Goal: Information Seeking & Learning: Check status

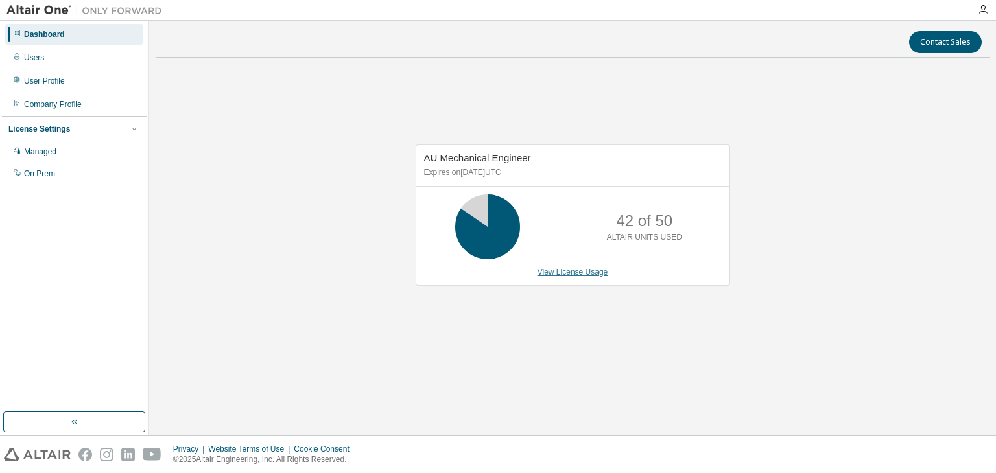
click at [587, 273] on link "View License Usage" at bounding box center [572, 272] width 71 height 9
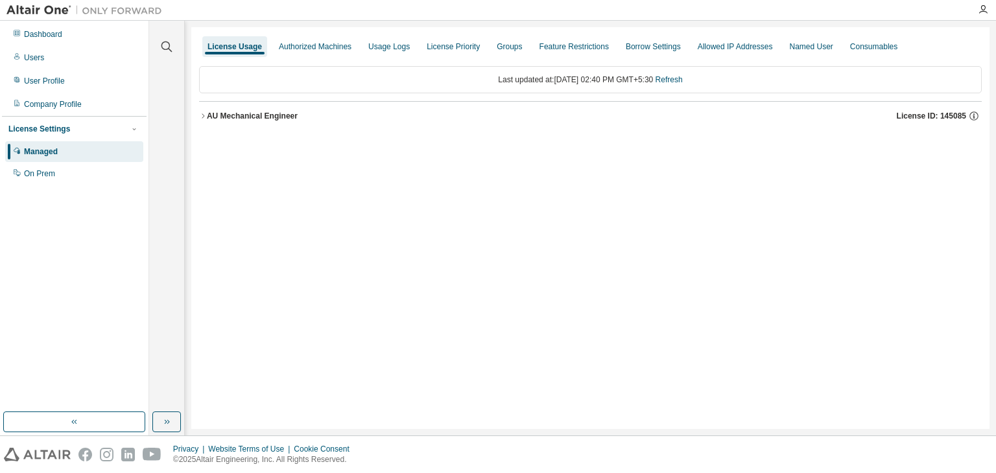
click at [201, 115] on icon "button" at bounding box center [203, 116] width 8 height 8
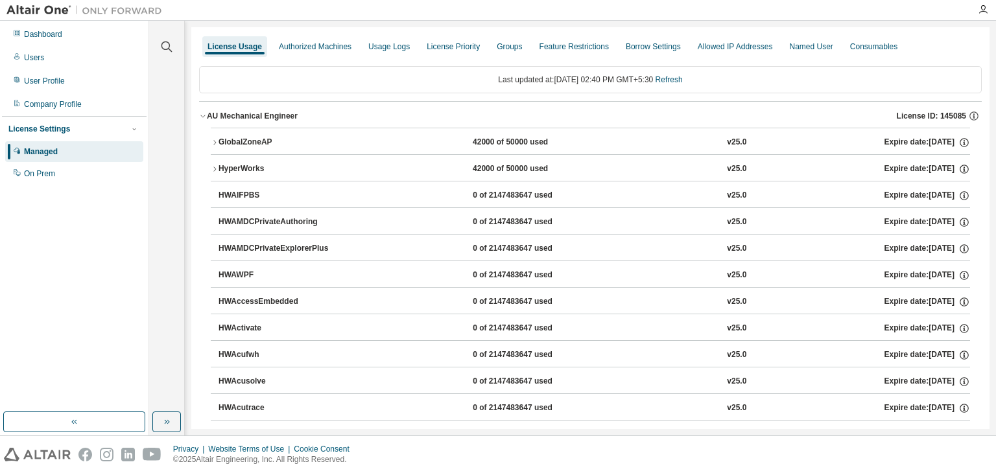
click at [217, 165] on icon "button" at bounding box center [215, 169] width 8 height 8
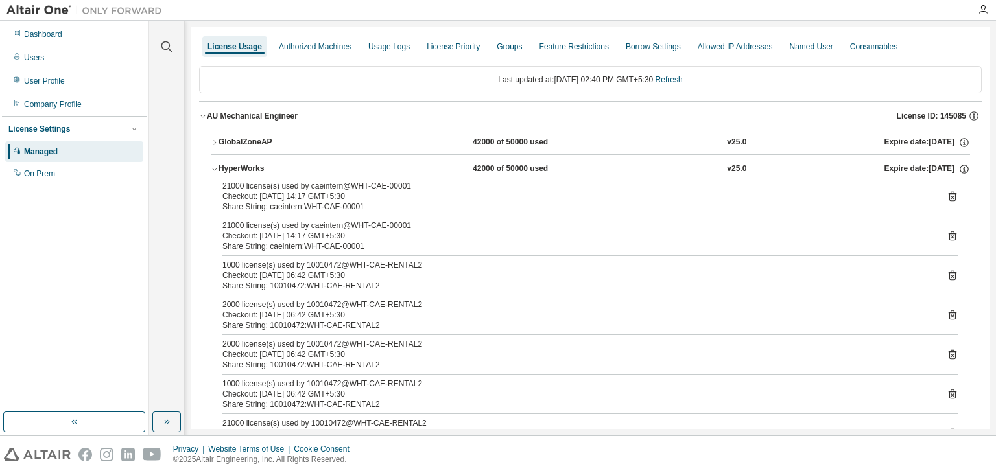
click at [395, 224] on div "21000 license(s) used by caeintern@WHT-CAE-00001" at bounding box center [574, 225] width 705 height 10
click at [406, 345] on div "2000 license(s) used by 10010472@WHT-CAE-RENTAL2" at bounding box center [574, 344] width 705 height 10
click at [408, 344] on div "2000 license(s) used by 10010472@WHT-CAE-RENTAL2" at bounding box center [574, 344] width 705 height 10
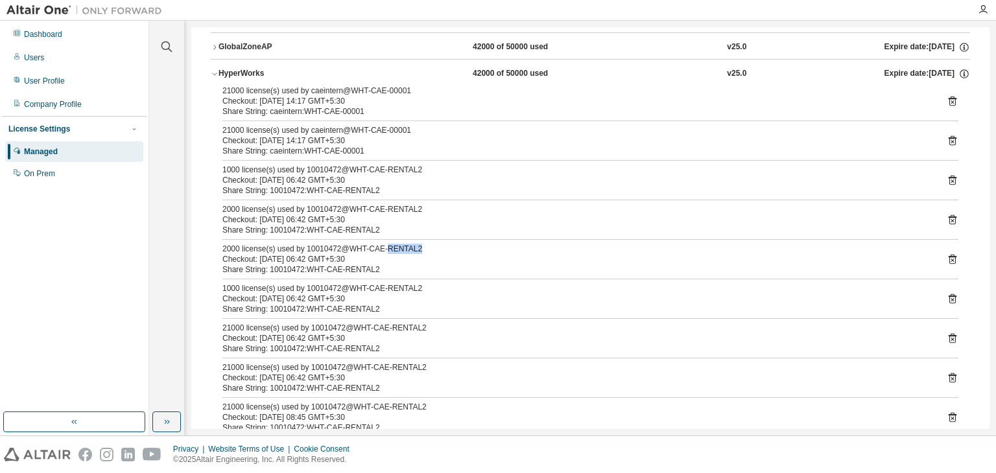
scroll to position [194, 0]
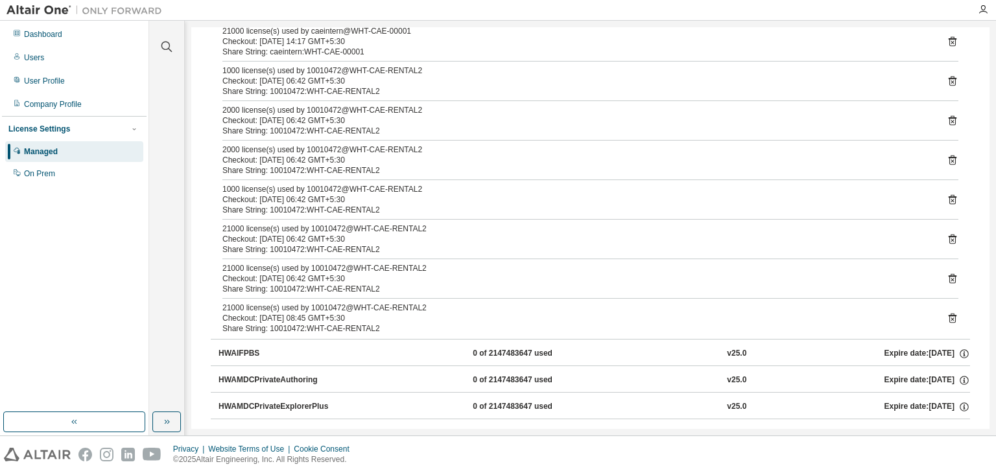
click at [394, 306] on div "21000 license(s) used by 10010472@WHT-CAE-RENTAL2" at bounding box center [574, 308] width 705 height 10
click at [251, 316] on div "Checkout: [DATE] 08:45 GMT+5:30" at bounding box center [574, 318] width 705 height 10
click at [251, 315] on div "Checkout: [DATE] 08:45 GMT+5:30" at bounding box center [574, 318] width 705 height 10
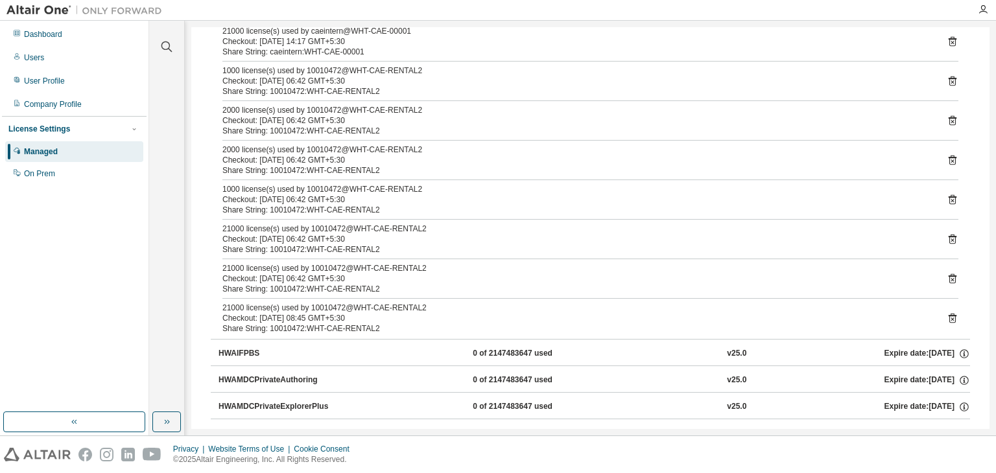
click at [305, 323] on div "Share String: 10010472:WHT-CAE-RENTAL2" at bounding box center [574, 328] width 705 height 10
click at [350, 320] on div "Checkout: [DATE] 08:45 GMT+5:30" at bounding box center [574, 318] width 705 height 10
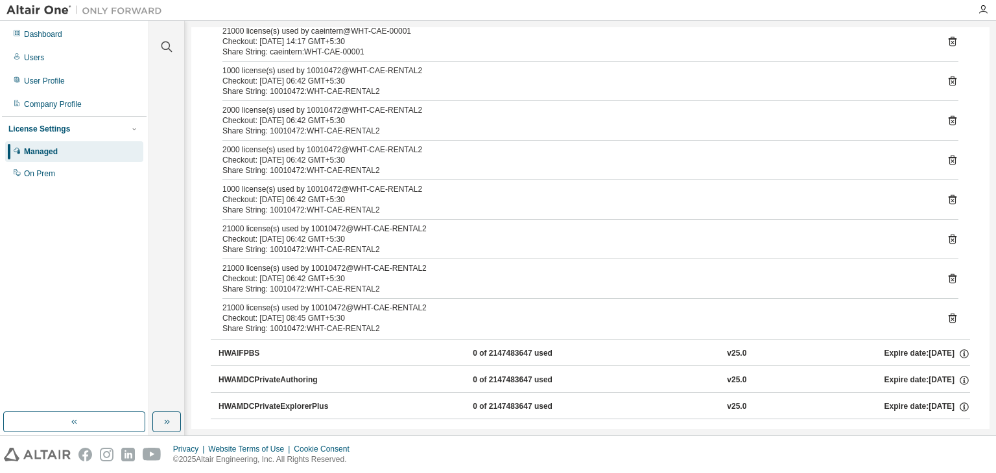
click at [358, 309] on div "21000 license(s) used by 10010472@WHT-CAE-RENTAL2" at bounding box center [574, 308] width 705 height 10
click at [396, 309] on div "21000 license(s) used by 10010472@WHT-CAE-RENTAL2" at bounding box center [574, 308] width 705 height 10
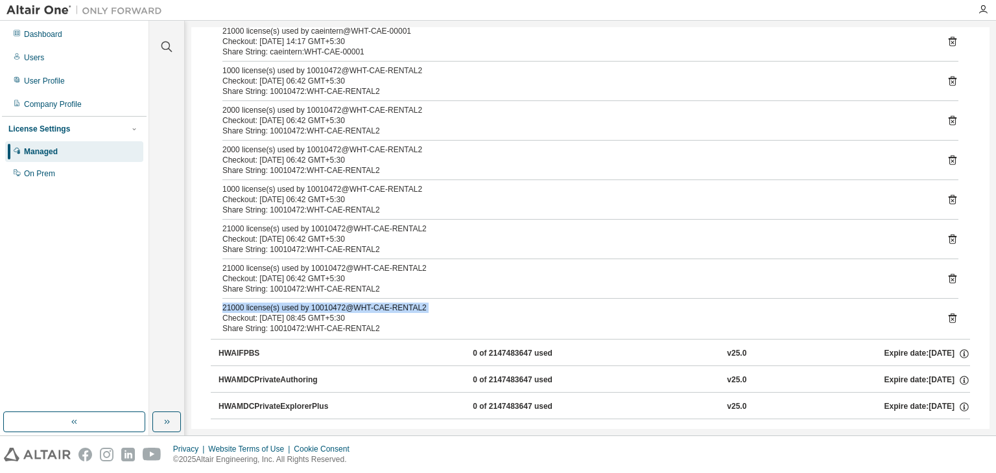
click at [396, 309] on div "21000 license(s) used by 10010472@WHT-CAE-RENTAL2" at bounding box center [574, 308] width 705 height 10
click at [417, 275] on div "Checkout: [DATE] 06:42 GMT+5:30" at bounding box center [574, 279] width 705 height 10
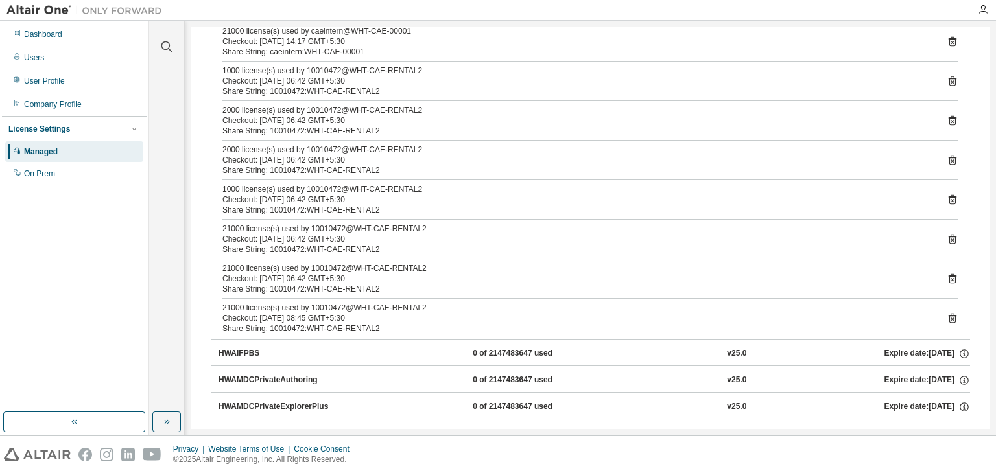
click at [389, 313] on div "Checkout: [DATE] 08:45 GMT+5:30" at bounding box center [574, 318] width 705 height 10
drag, startPoint x: 389, startPoint y: 312, endPoint x: 407, endPoint y: 308, distance: 18.7
click at [390, 313] on div "Checkout: [DATE] 08:45 GMT+5:30" at bounding box center [574, 318] width 705 height 10
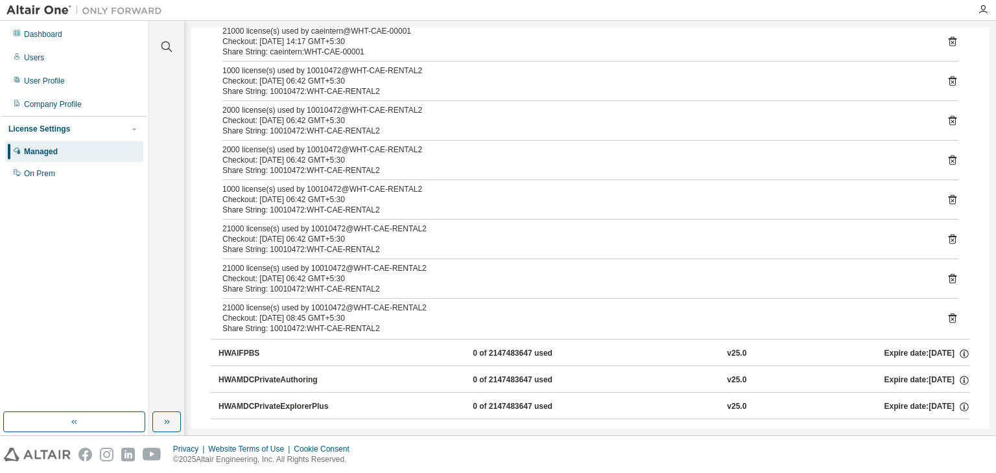
click at [407, 308] on div "21000 license(s) used by 10010472@WHT-CAE-RENTAL2" at bounding box center [574, 308] width 705 height 10
drag, startPoint x: 283, startPoint y: 305, endPoint x: 280, endPoint y: 312, distance: 7.6
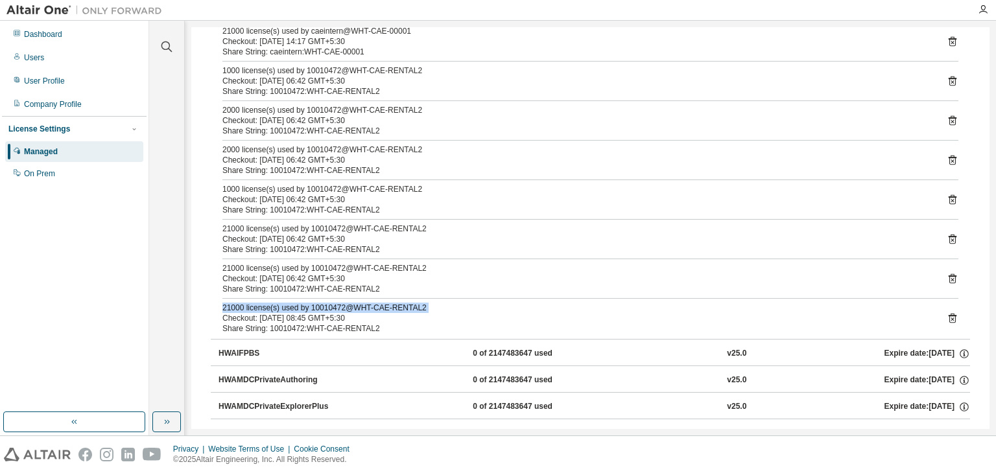
click at [280, 312] on div "21000 license(s) used by 10010472@WHT-CAE-RENTAL2 Checkout: 2025-08-14 08:45 GM…" at bounding box center [574, 313] width 705 height 21
click at [272, 323] on div "Share String: 10010472:WHT-CAE-RENTAL2" at bounding box center [574, 328] width 705 height 10
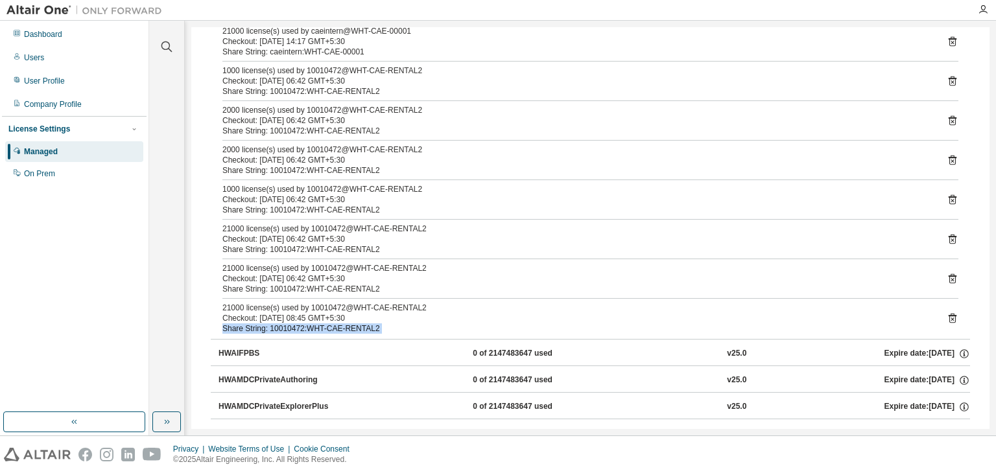
click at [272, 323] on div "Share String: 10010472:WHT-CAE-RENTAL2" at bounding box center [574, 328] width 705 height 10
click at [270, 279] on div "Checkout: [DATE] 06:42 GMT+5:30" at bounding box center [574, 279] width 705 height 10
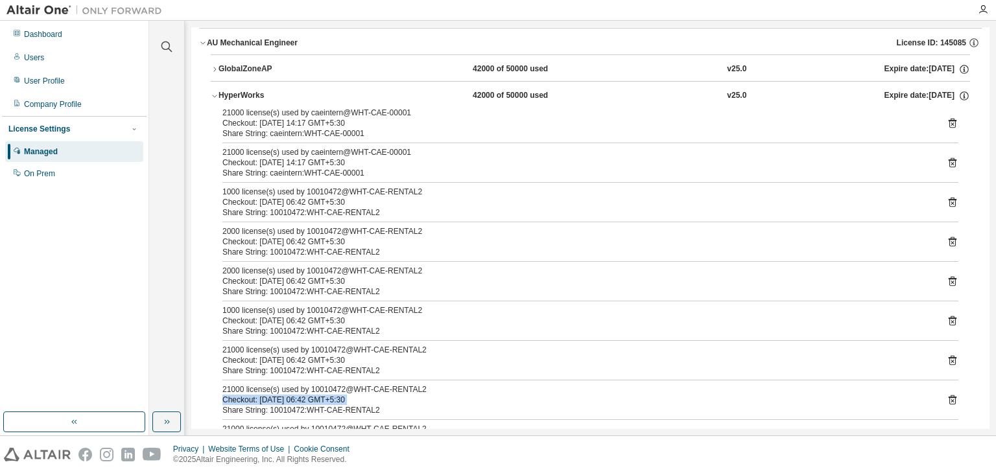
scroll to position [0, 0]
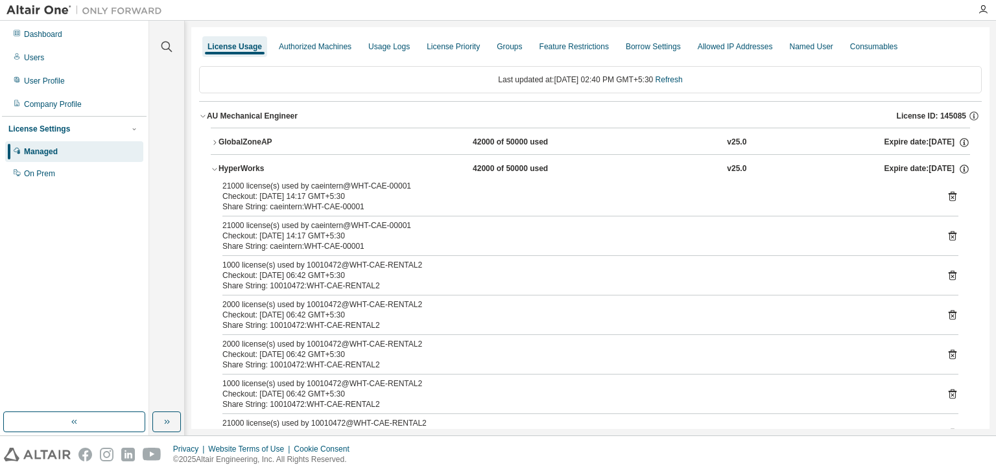
drag, startPoint x: 502, startPoint y: 143, endPoint x: 511, endPoint y: 141, distance: 10.1
click at [511, 141] on div "42000 of 50000 used" at bounding box center [531, 143] width 117 height 12
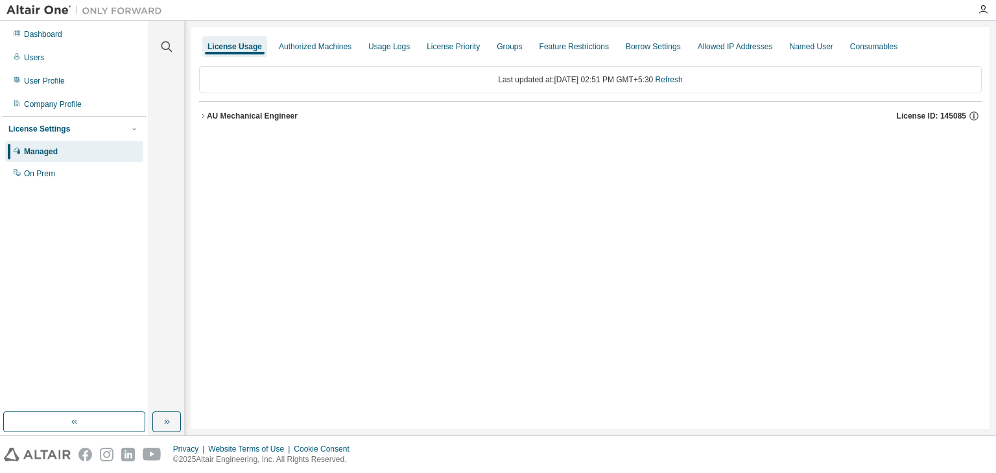
click at [500, 250] on div "License Usage Authorized Machines Usage Logs License Priority Groups Feature Re…" at bounding box center [590, 228] width 798 height 402
click at [202, 110] on button "AU Mechanical Engineer License ID: 145085" at bounding box center [590, 116] width 782 height 29
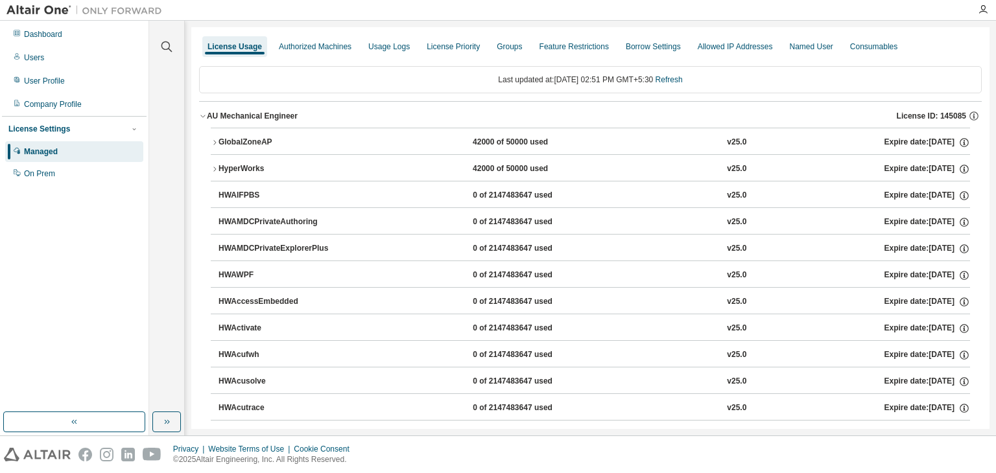
click at [213, 140] on icon "button" at bounding box center [215, 143] width 8 height 8
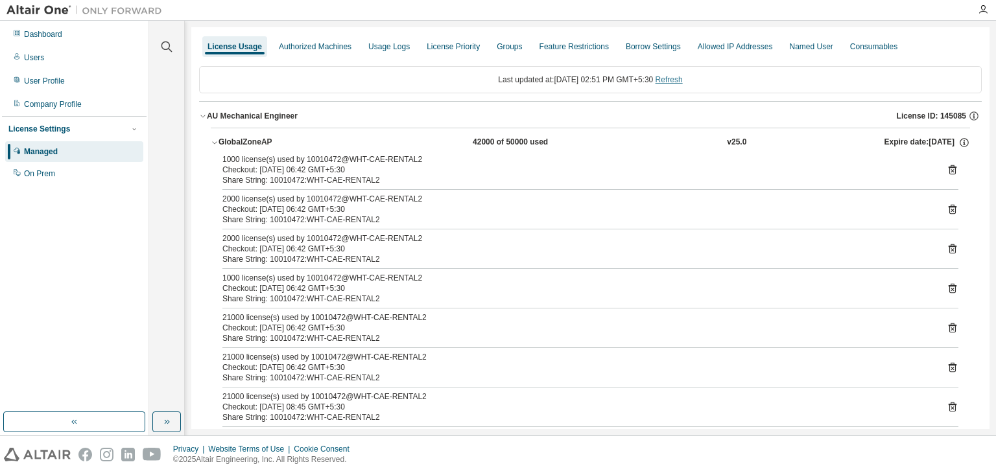
click at [682, 84] on link "Refresh" at bounding box center [668, 79] width 27 height 9
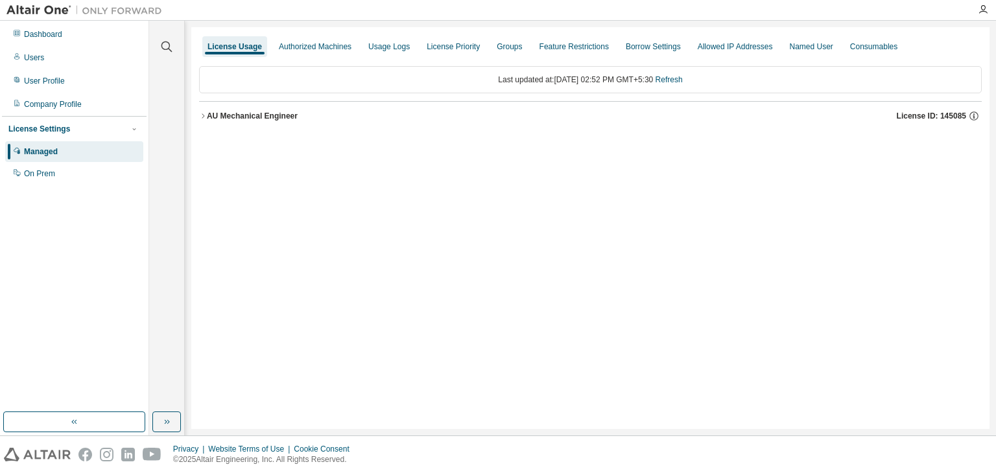
click at [202, 119] on icon "button" at bounding box center [203, 116] width 8 height 8
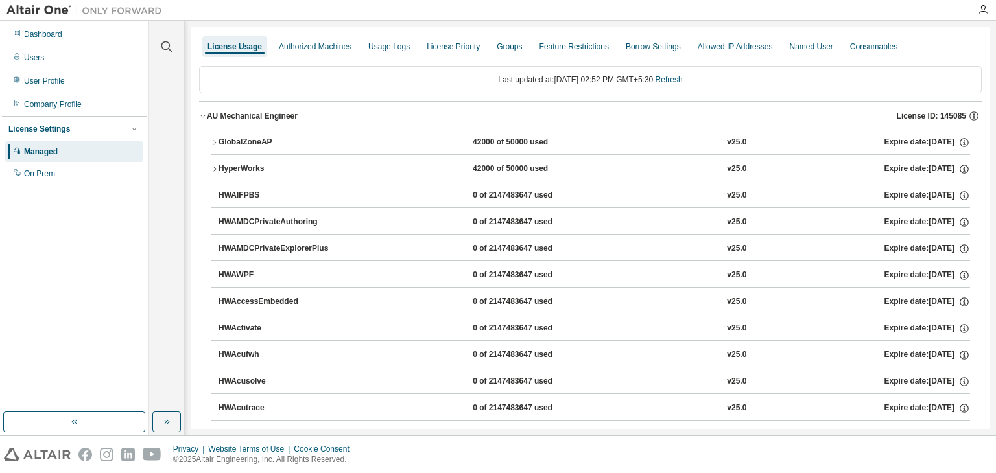
click at [217, 141] on icon "button" at bounding box center [215, 143] width 8 height 8
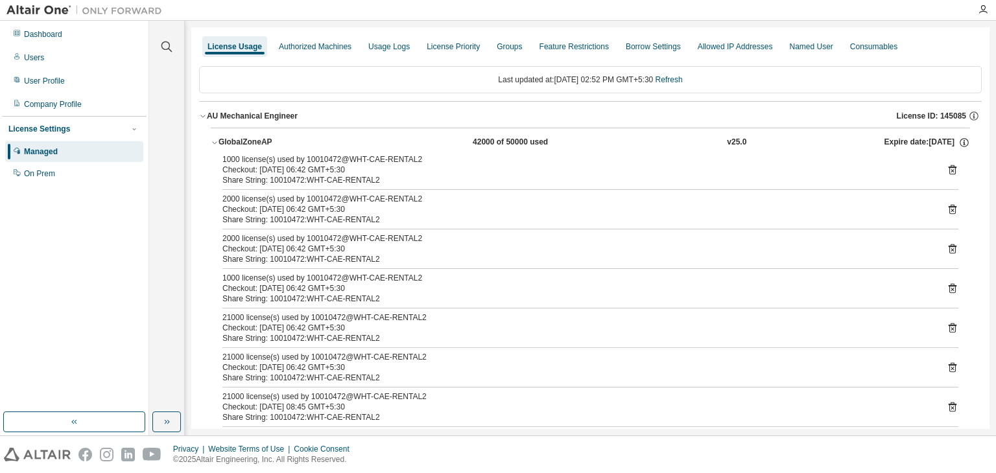
click at [373, 164] on div "1000 license(s) used by 10010472@WHT-CAE-RENTAL2" at bounding box center [574, 159] width 705 height 10
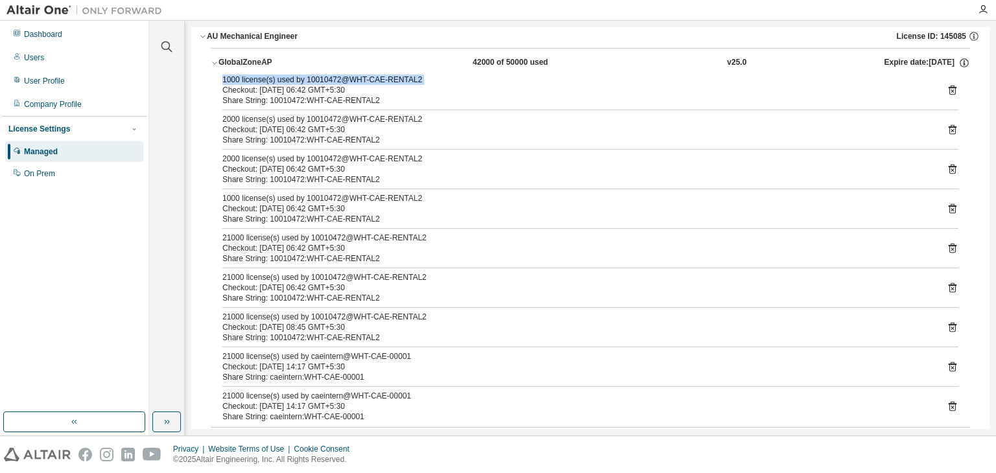
scroll to position [130, 0]
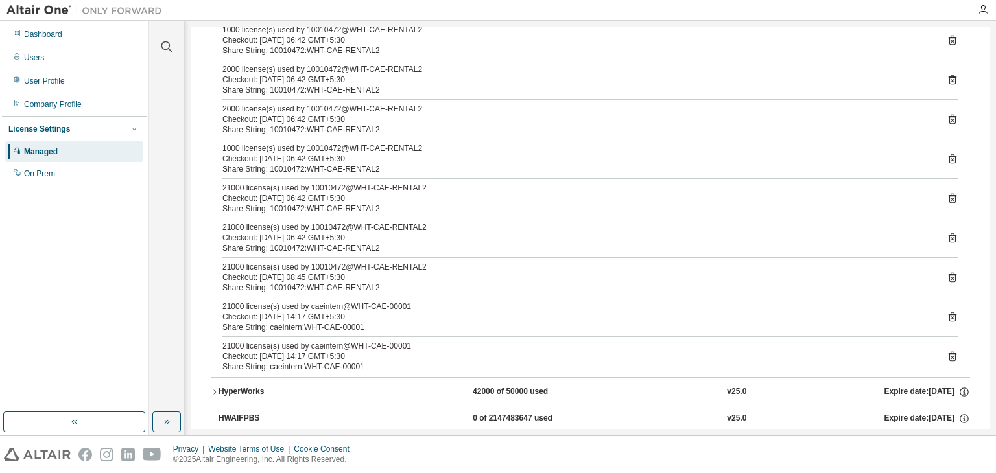
click at [301, 42] on div "Checkout: [DATE] 06:42 GMT+5:30" at bounding box center [574, 40] width 705 height 10
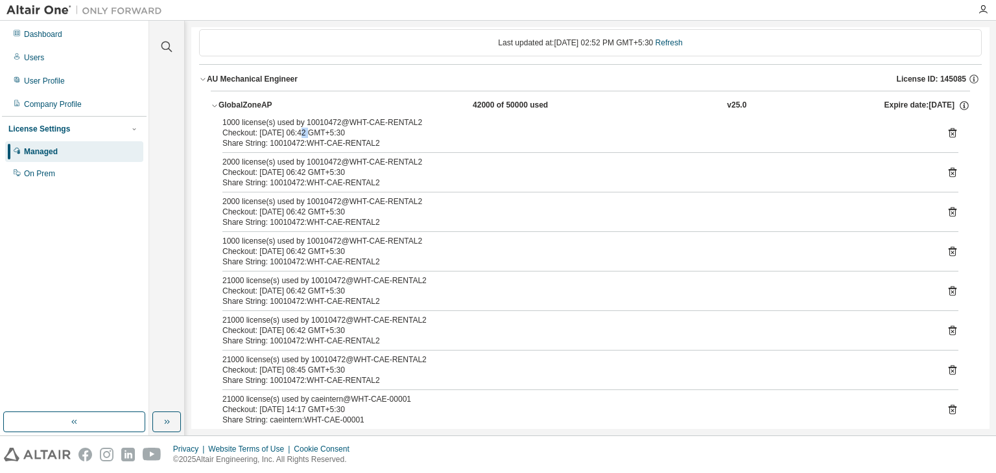
scroll to position [0, 0]
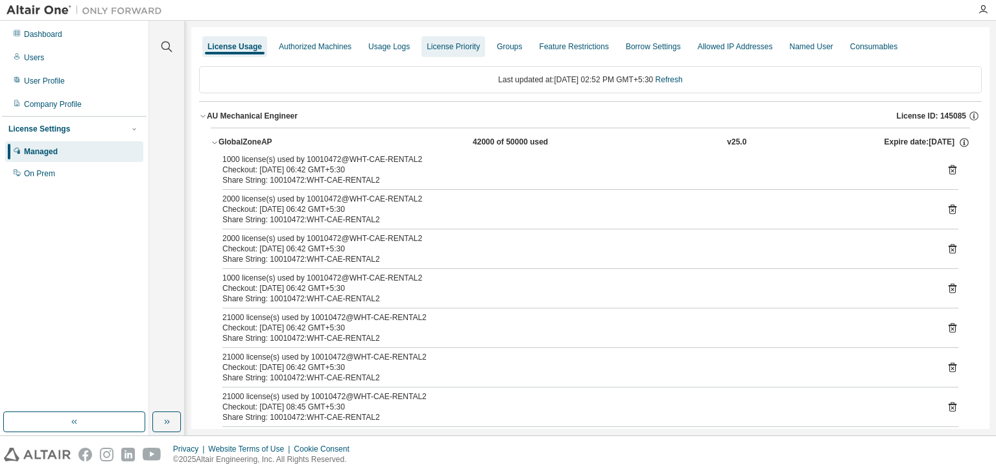
click at [451, 49] on div "License Priority" at bounding box center [453, 46] width 53 height 10
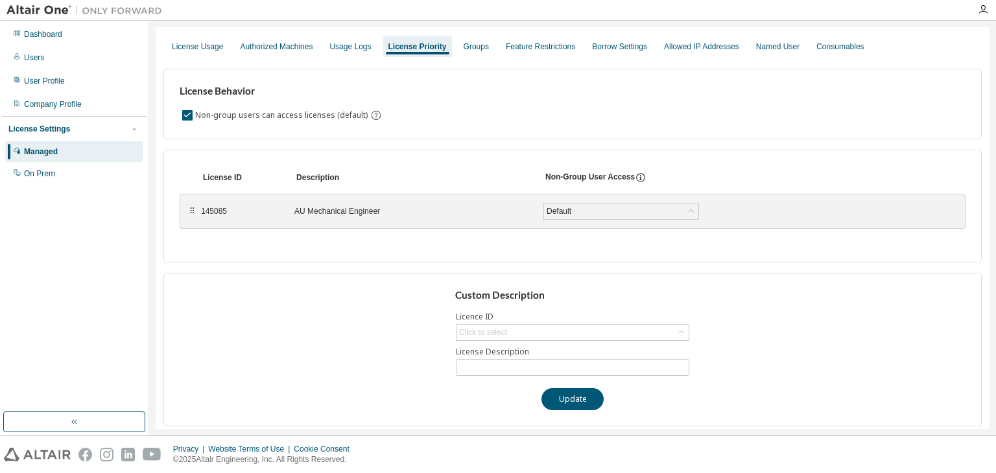
click at [399, 53] on div "License Priority" at bounding box center [417, 46] width 69 height 21
click at [372, 53] on div "License Usage Authorized Machines Usage Logs License Priority Groups Feature Re…" at bounding box center [572, 46] width 818 height 23
click at [358, 53] on div "Usage Logs" at bounding box center [350, 46] width 52 height 21
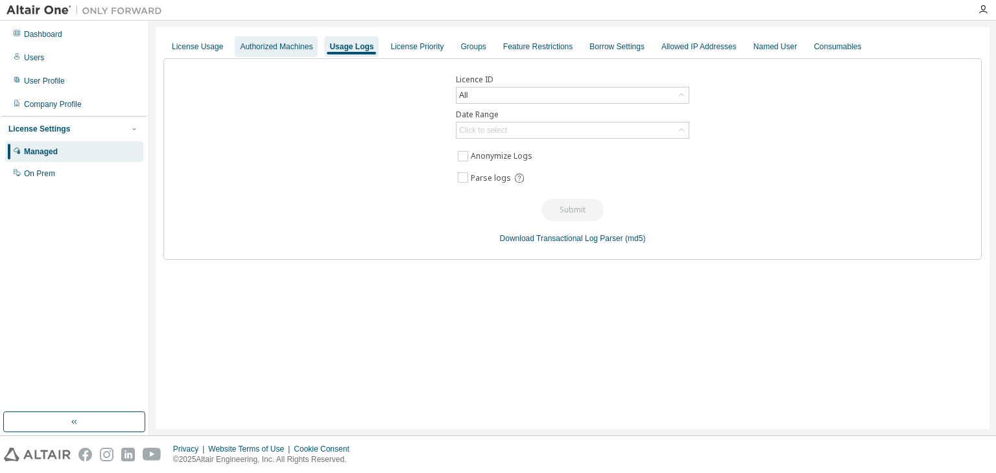
click at [269, 45] on div "Authorized Machines" at bounding box center [276, 46] width 73 height 10
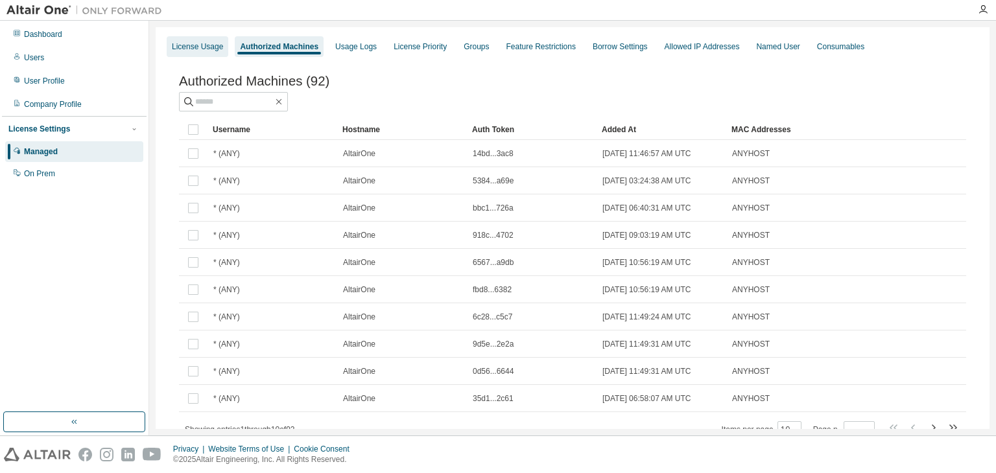
click at [202, 54] on div "License Usage" at bounding box center [198, 46] width 62 height 21
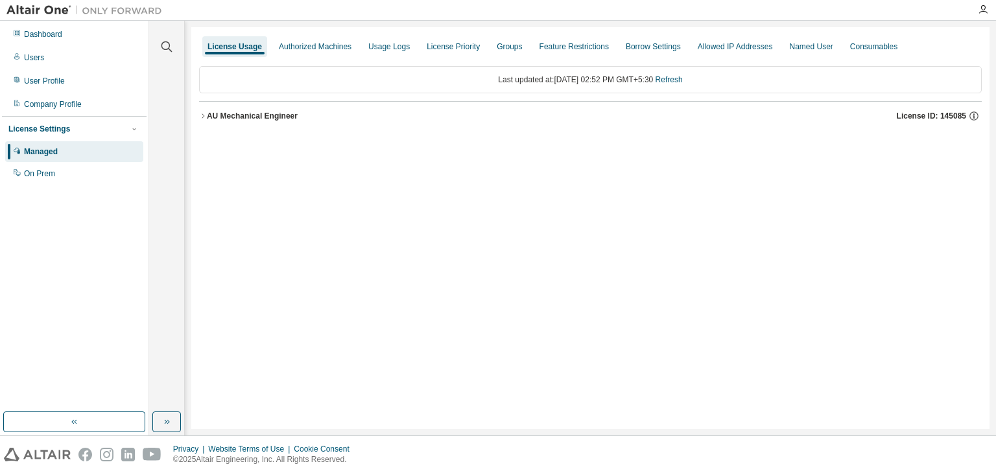
click at [205, 115] on icon "button" at bounding box center [203, 116] width 8 height 8
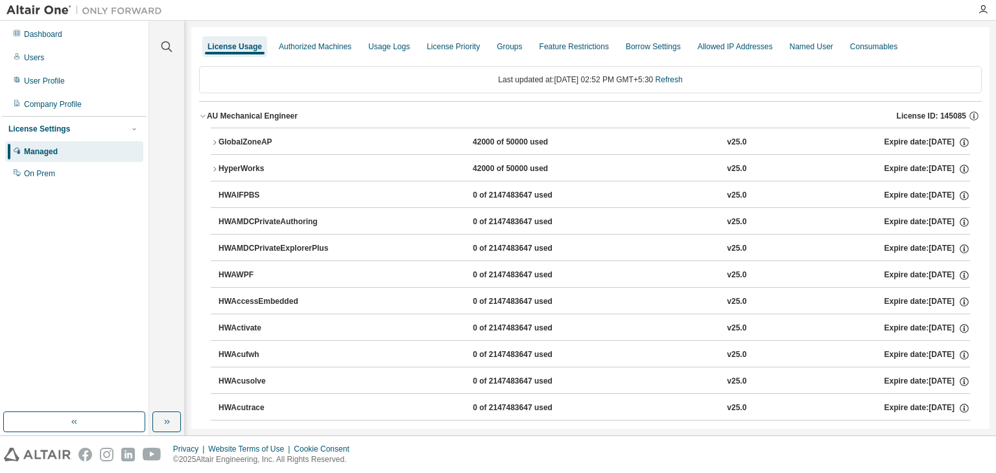
click at [218, 144] on icon "button" at bounding box center [215, 143] width 8 height 8
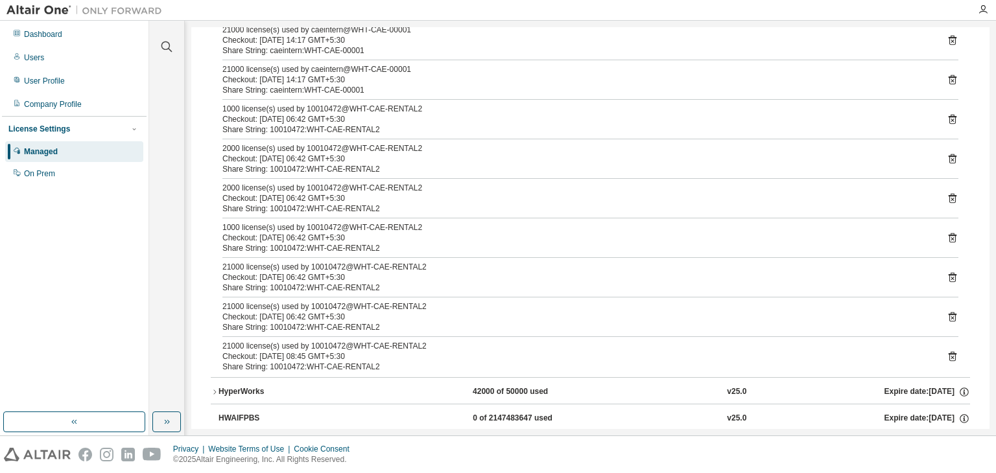
scroll to position [65, 0]
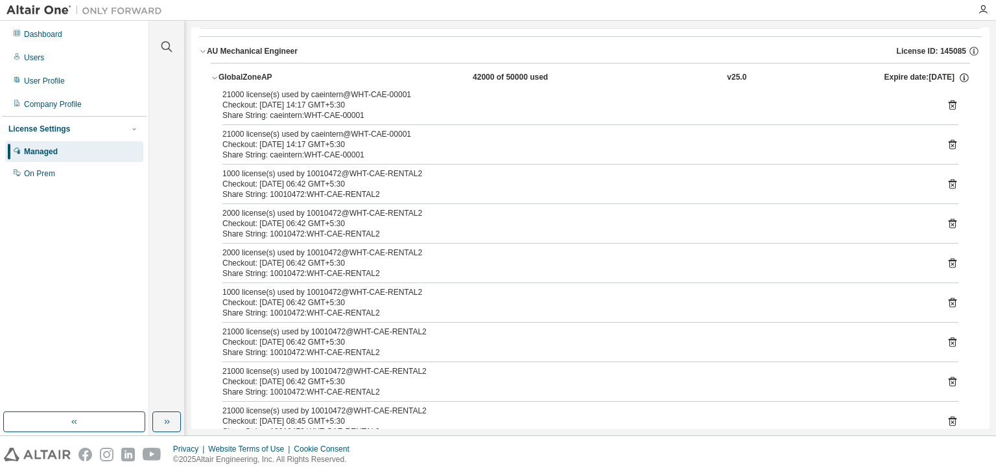
click at [414, 253] on div "2000 license(s) used by 10010472@WHT-CAE-RENTAL2" at bounding box center [574, 253] width 705 height 10
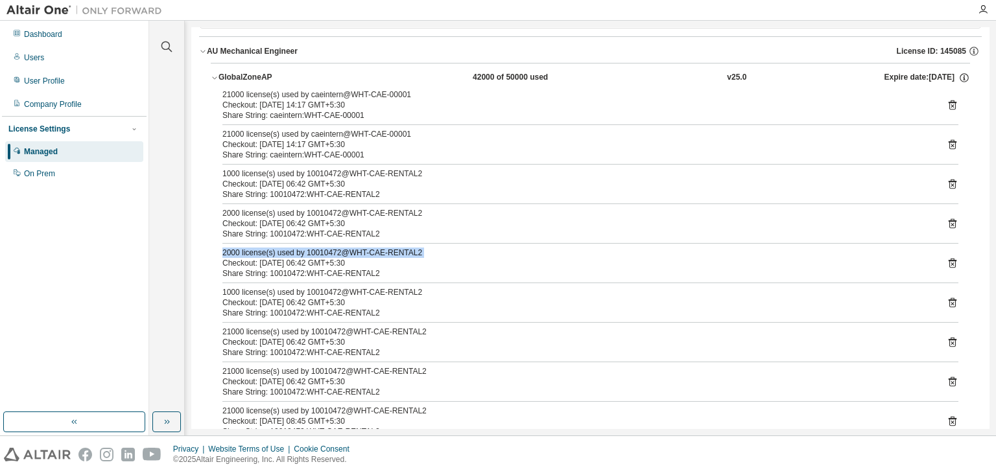
click at [414, 253] on div "2000 license(s) used by 10010472@WHT-CAE-RENTAL2" at bounding box center [574, 253] width 705 height 10
click at [416, 225] on div "Checkout: [DATE] 06:42 GMT+5:30" at bounding box center [574, 223] width 705 height 10
click at [416, 214] on div "2000 license(s) used by 10010472@WHT-CAE-RENTAL2" at bounding box center [574, 213] width 705 height 10
click at [417, 158] on div "Share String: caeintern:WHT-CAE-00001" at bounding box center [574, 155] width 705 height 10
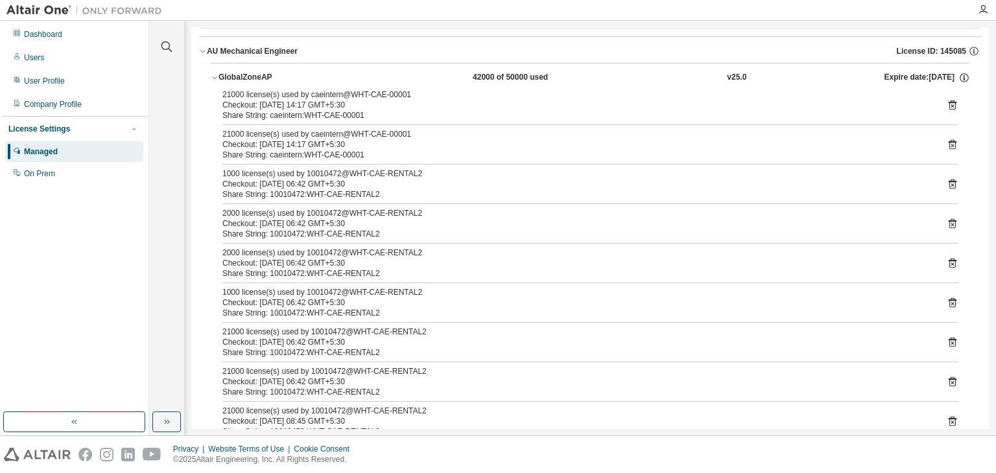
click at [417, 156] on div "Share String: caeintern:WHT-CAE-00001" at bounding box center [574, 155] width 705 height 10
click at [414, 169] on div "21000 license(s) used by caeintern@WHT-CAE-00001 Checkout: 2025-08-14 14:17 GMT…" at bounding box center [590, 265] width 759 height 353
click at [414, 170] on div "1000 license(s) used by 10010472@WHT-CAE-RENTAL2" at bounding box center [574, 174] width 705 height 10
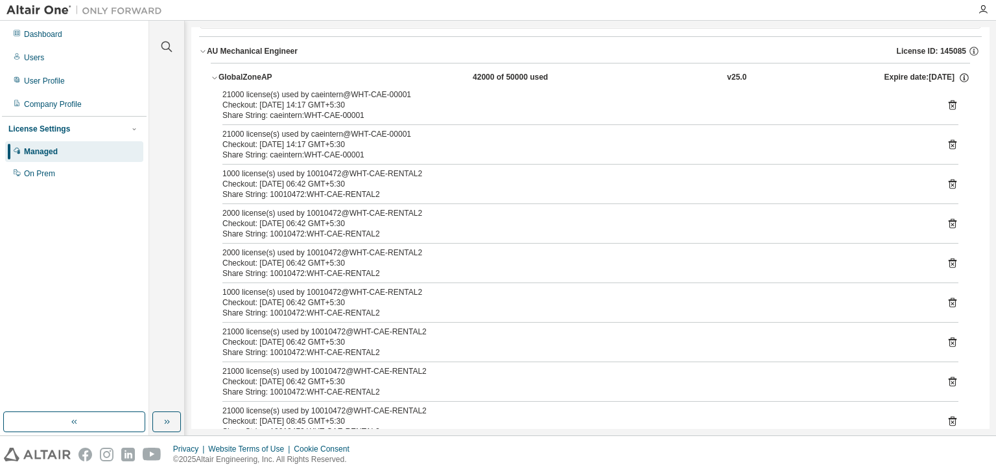
click at [989, 12] on div at bounding box center [983, 10] width 26 height 10
click at [981, 13] on icon "button" at bounding box center [982, 10] width 10 height 10
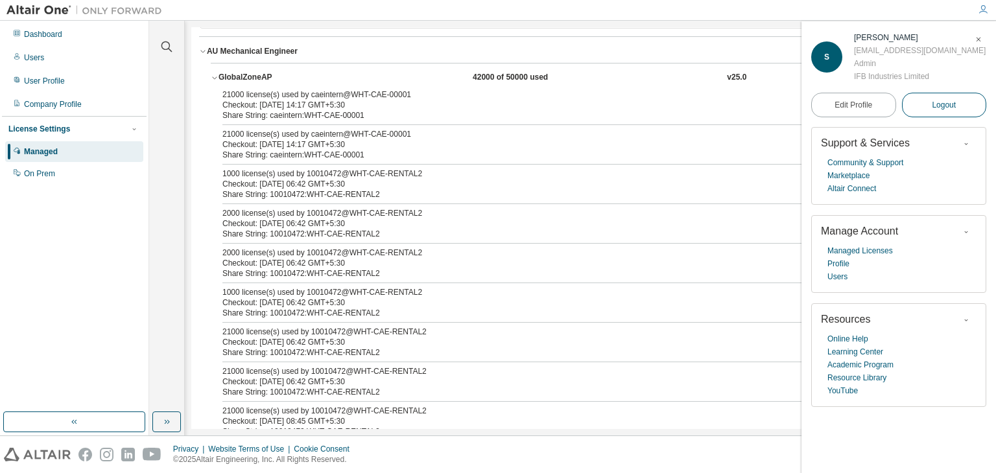
click at [928, 104] on button "Logout" at bounding box center [944, 105] width 85 height 25
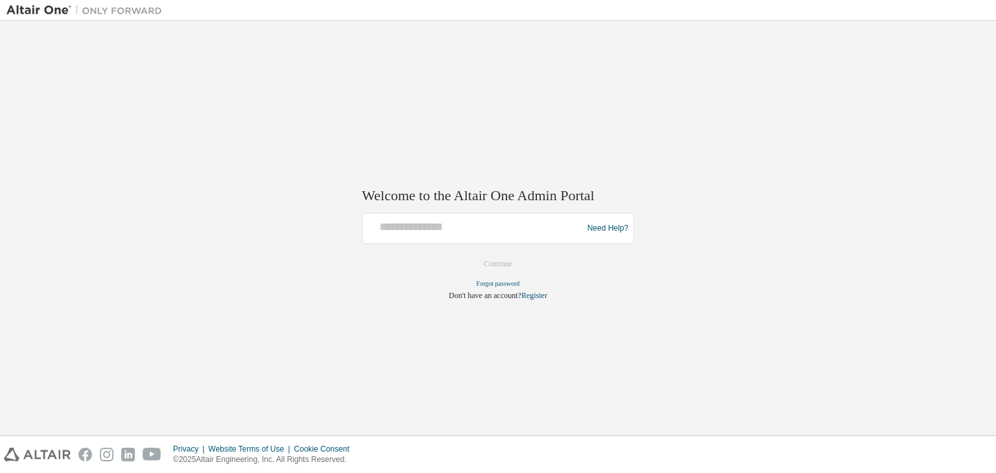
click at [519, 239] on div at bounding box center [474, 228] width 213 height 25
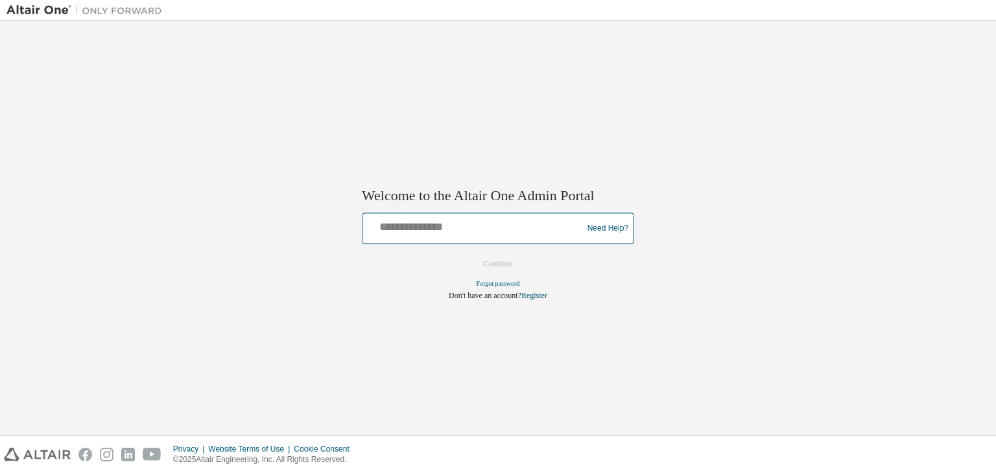
click at [522, 229] on input "text" at bounding box center [474, 225] width 213 height 19
type input "**********"
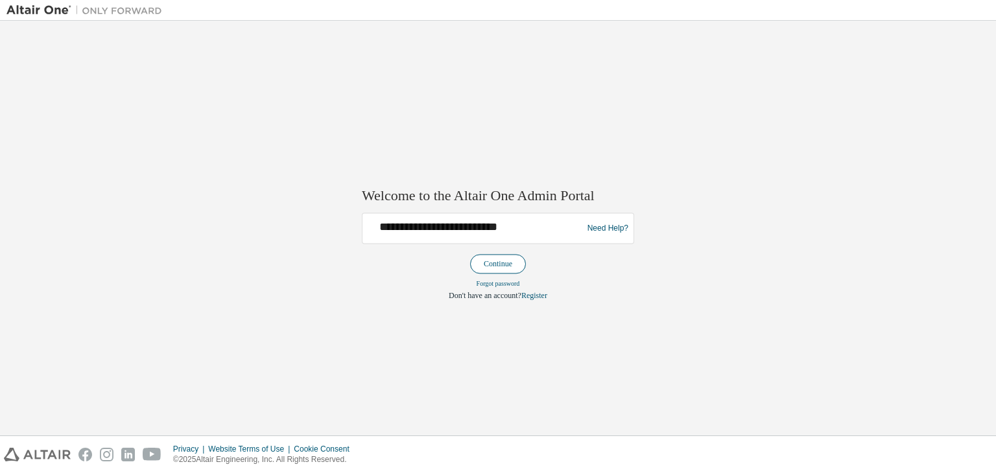
click at [512, 270] on button "Continue" at bounding box center [498, 264] width 56 height 19
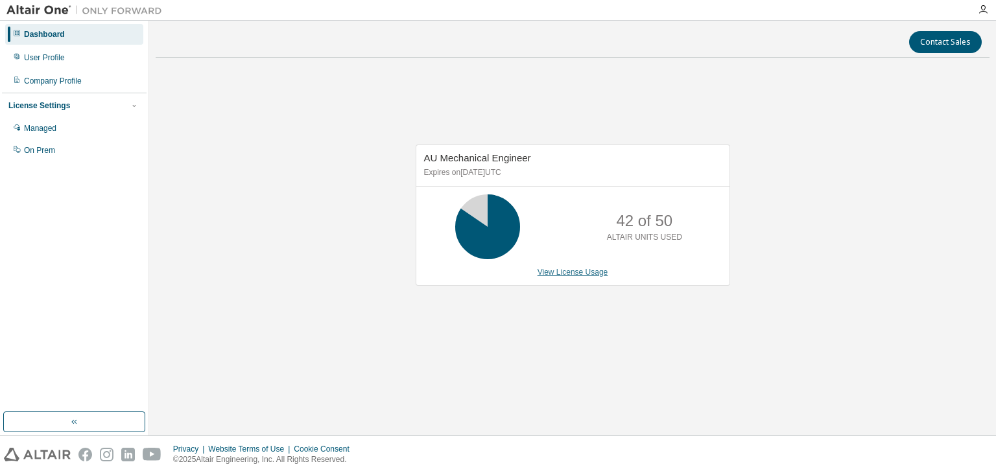
click at [548, 270] on link "View License Usage" at bounding box center [572, 272] width 71 height 9
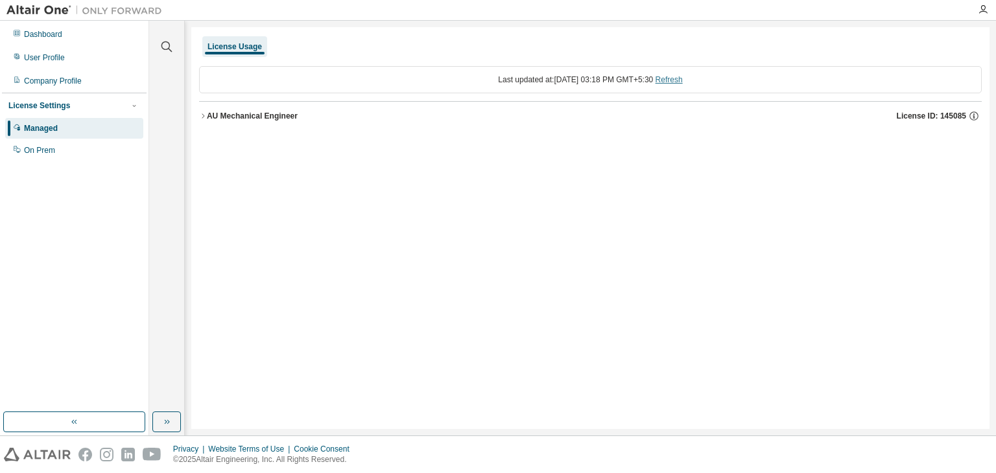
click at [683, 84] on link "Refresh" at bounding box center [668, 79] width 27 height 9
click at [200, 115] on icon "button" at bounding box center [203, 116] width 8 height 8
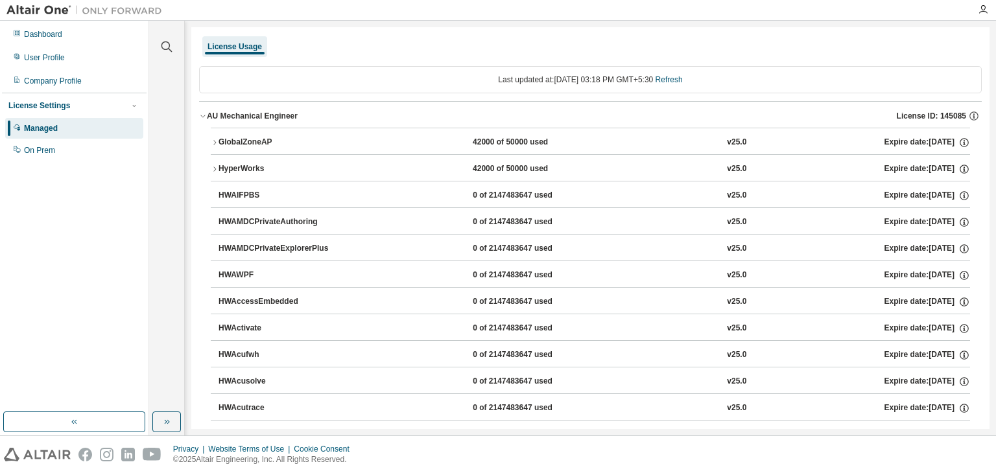
click at [215, 141] on icon "button" at bounding box center [215, 143] width 8 height 8
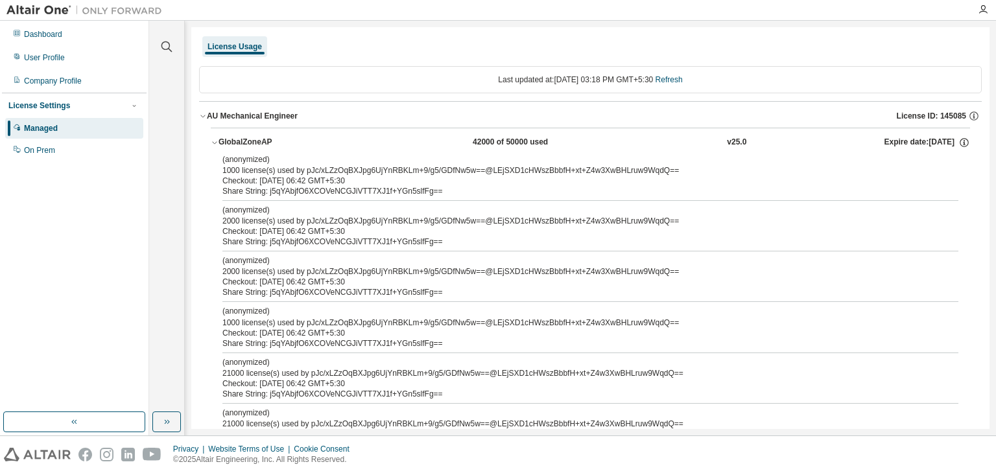
click at [312, 184] on div "Checkout: [DATE] 06:42 GMT+5:30" at bounding box center [574, 181] width 705 height 10
click at [341, 182] on div "Checkout: [DATE] 06:42 GMT+5:30" at bounding box center [574, 181] width 705 height 10
click at [351, 178] on div "Checkout: [DATE] 06:42 GMT+5:30" at bounding box center [574, 181] width 705 height 10
click at [353, 177] on div "Checkout: [DATE] 06:42 GMT+5:30" at bounding box center [574, 181] width 705 height 10
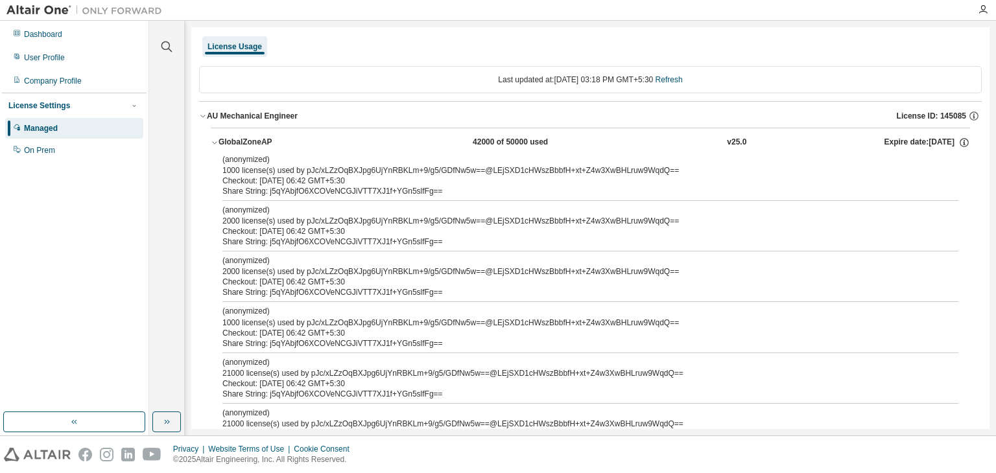
click at [354, 176] on div "Checkout: [DATE] 06:42 GMT+5:30" at bounding box center [574, 181] width 705 height 10
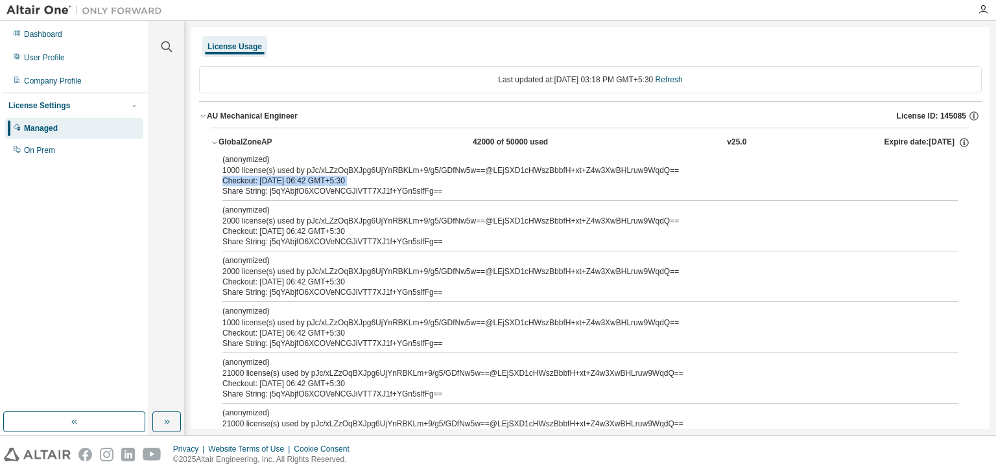
click at [354, 176] on div "Checkout: [DATE] 06:42 GMT+5:30" at bounding box center [574, 181] width 705 height 10
click at [248, 152] on button "GlobalZoneAP 42000 of 50000 used v25.0 Expire date: [DATE]" at bounding box center [590, 142] width 759 height 29
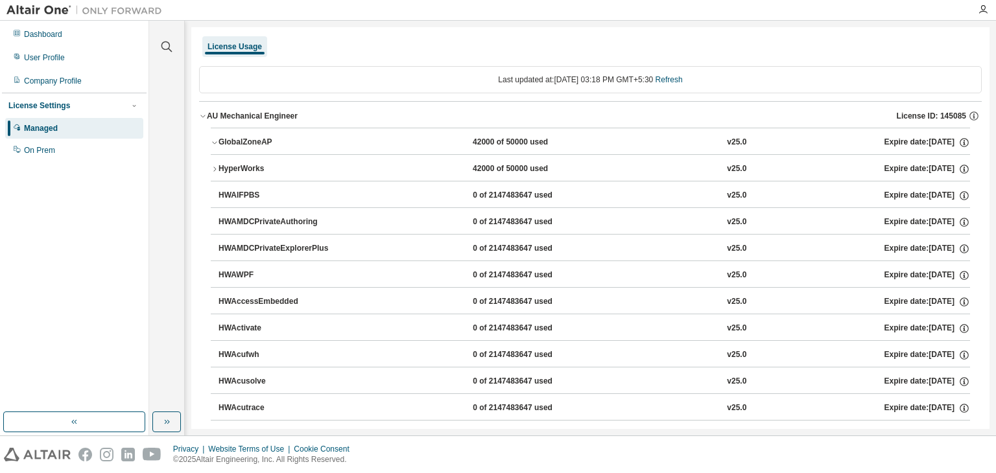
click at [248, 152] on button "GlobalZoneAP 42000 of 50000 used v25.0 Expire date: [DATE]" at bounding box center [590, 142] width 759 height 29
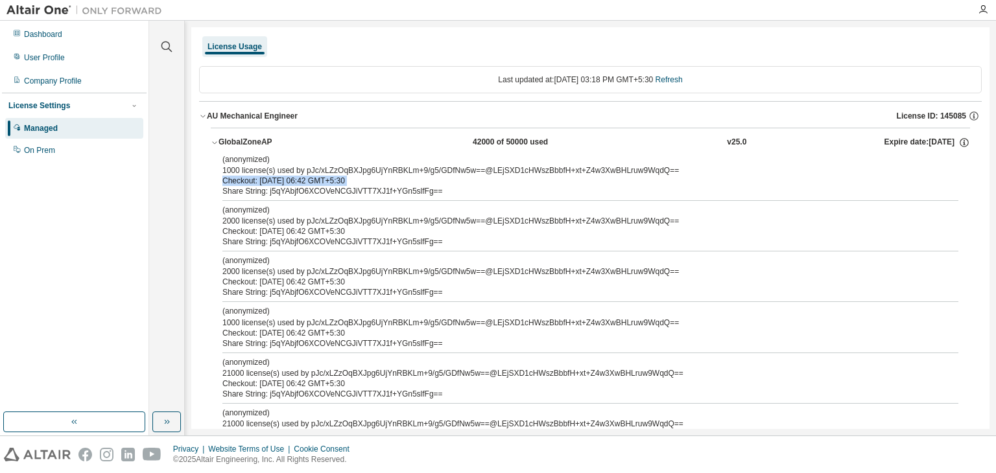
click at [248, 152] on button "GlobalZoneAP 42000 of 50000 used v25.0 Expire date: [DATE]" at bounding box center [590, 142] width 759 height 29
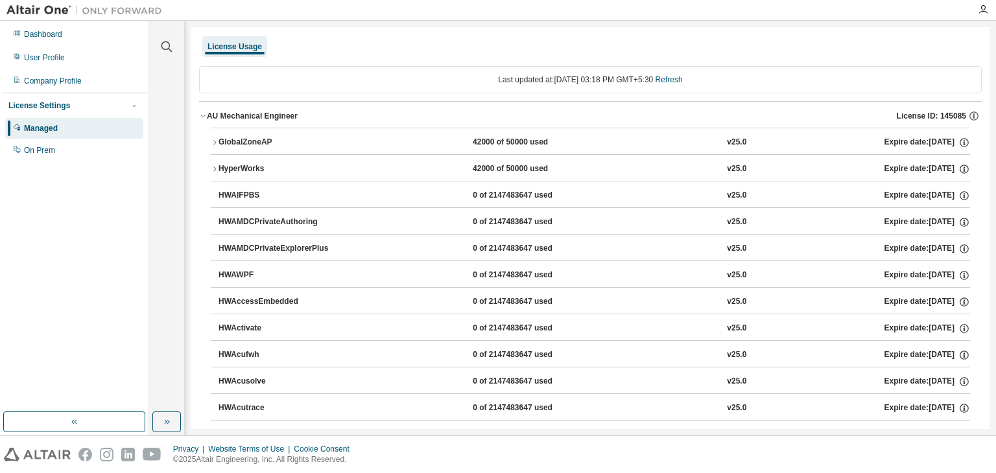
click at [249, 165] on div "HyperWorks" at bounding box center [276, 169] width 117 height 12
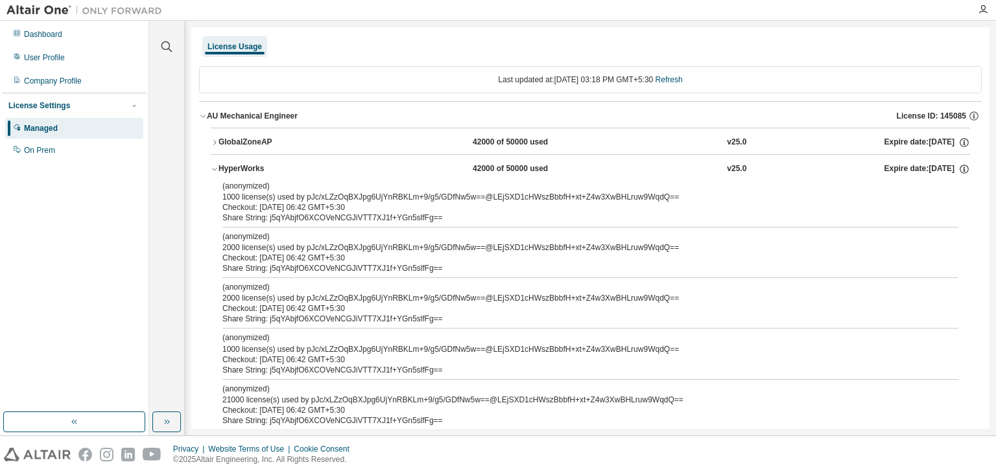
click at [249, 164] on div "HyperWorks" at bounding box center [276, 169] width 117 height 12
